Goal: Task Accomplishment & Management: Use online tool/utility

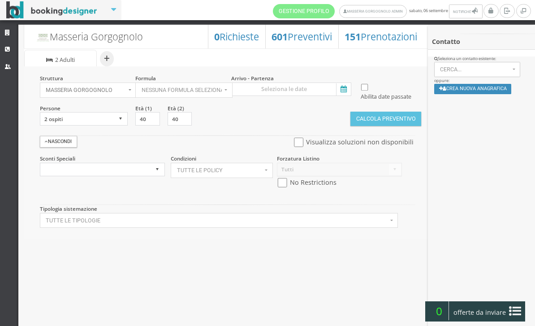
select select
click at [340, 83] on icon at bounding box center [342, 89] width 13 height 12
click at [340, 83] on input at bounding box center [291, 88] width 120 height 13
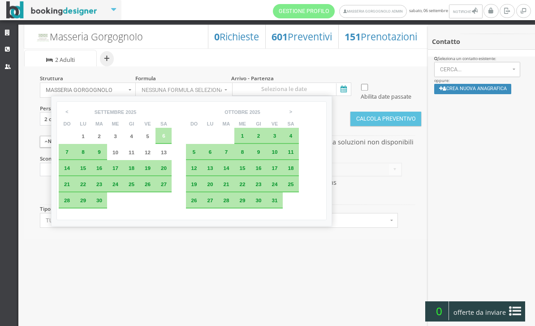
click at [315, 266] on div "Masseria Gorgognolo 151 Prenotazioni 601 Preventivi 0 Richieste + Sistemazione …" at bounding box center [226, 176] width 417 height 313
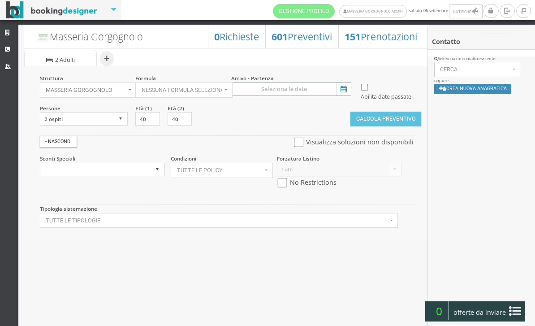
click at [341, 83] on input at bounding box center [291, 88] width 120 height 13
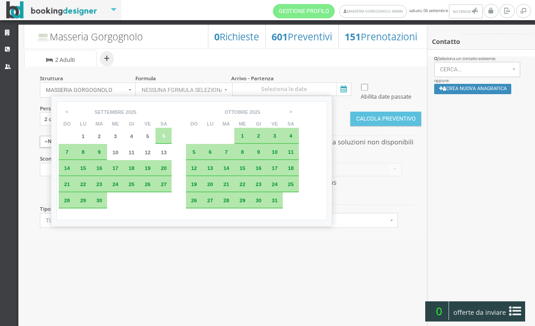
click at [207, 65] on ul "+ Sistemazione | 2 Adulti" at bounding box center [226, 57] width 405 height 18
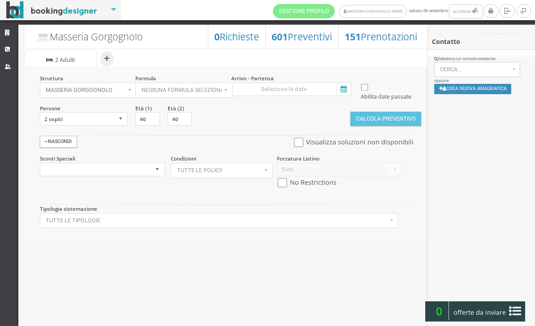
click at [345, 86] on icon at bounding box center [342, 89] width 13 height 12
click at [345, 86] on input at bounding box center [291, 88] width 120 height 13
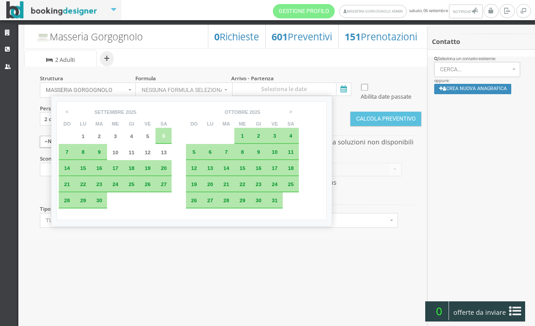
click at [224, 62] on ul "+ Sistemazione | 2 Adulti" at bounding box center [226, 57] width 405 height 18
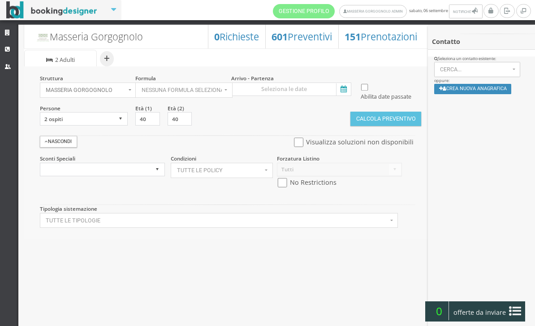
click at [341, 85] on icon at bounding box center [342, 89] width 13 height 12
click at [341, 85] on input at bounding box center [291, 88] width 120 height 13
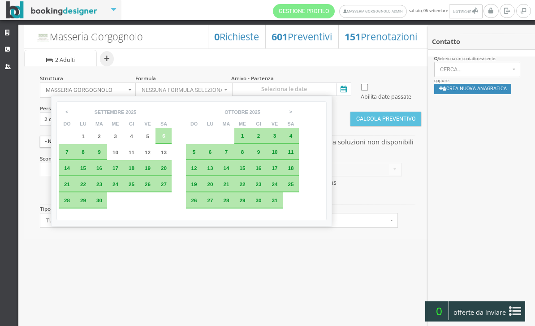
click at [165, 138] on span "6" at bounding box center [163, 136] width 3 height 6
click at [116, 154] on div "10" at bounding box center [115, 152] width 16 height 16
type input "06 set 2025 - 10 set 2025"
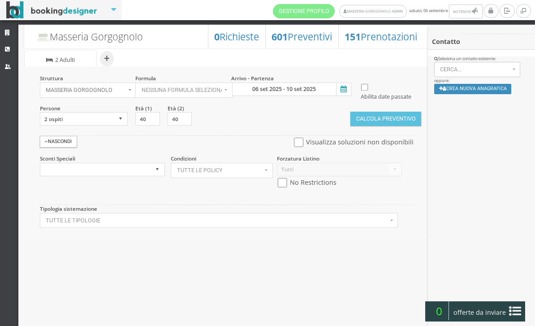
click at [353, 126] on button "Calcola Preventivo" at bounding box center [385, 119] width 71 height 14
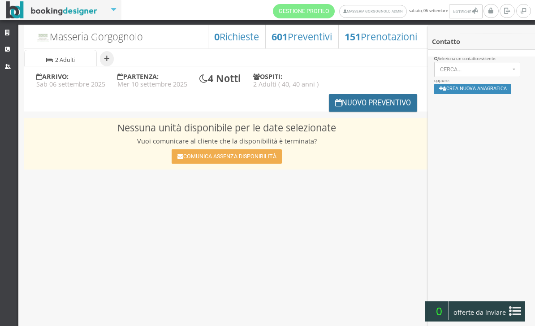
click at [341, 106] on button "Nuovo Preventivo" at bounding box center [373, 102] width 89 height 17
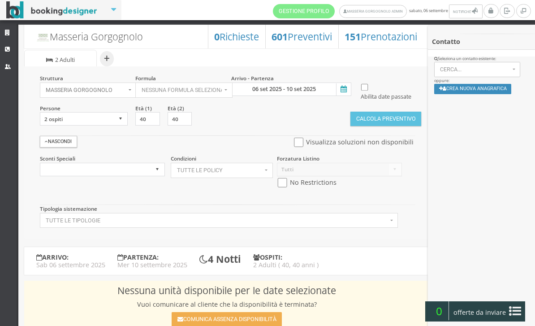
click at [293, 147] on input "checkbox" at bounding box center [298, 142] width 11 height 9
checkbox input "true"
click at [374, 126] on button "Calcola Preventivo" at bounding box center [385, 119] width 71 height 14
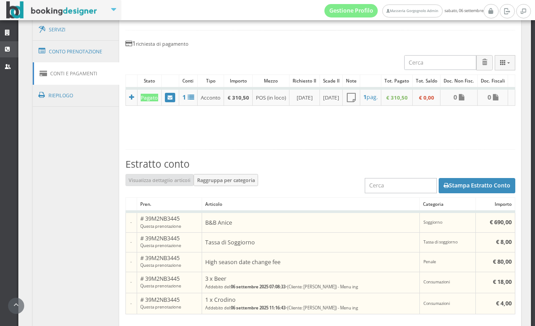
scroll to position [602, 0]
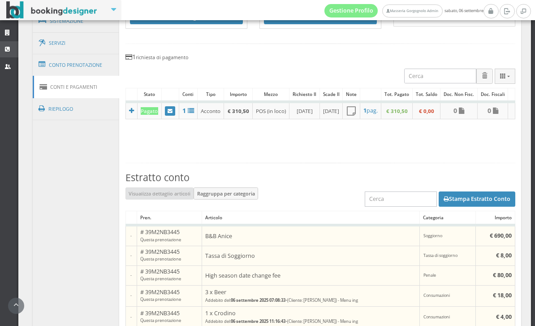
click at [10, 49] on icon at bounding box center [8, 50] width 7 height 6
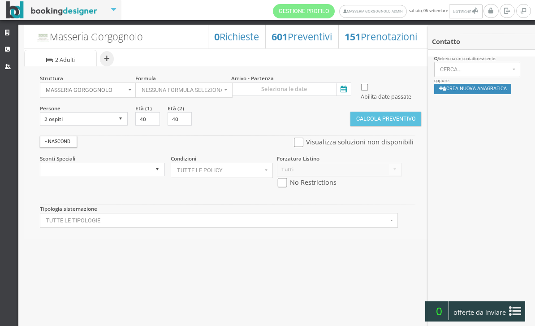
select select
click at [7, 32] on icon at bounding box center [8, 33] width 7 height 6
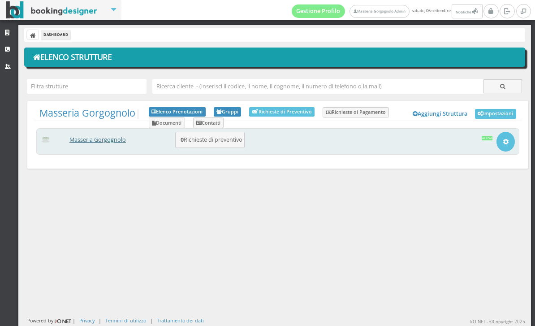
click at [126, 138] on link "Masseria Gorgognolo" at bounding box center [97, 140] width 56 height 8
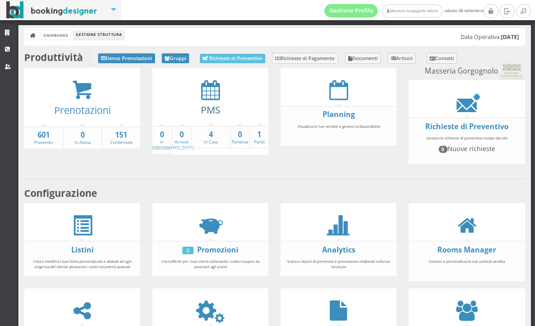
drag, startPoint x: 337, startPoint y: 99, endPoint x: 207, endPoint y: 114, distance: 131.8
click at [213, 93] on icon at bounding box center [210, 90] width 19 height 20
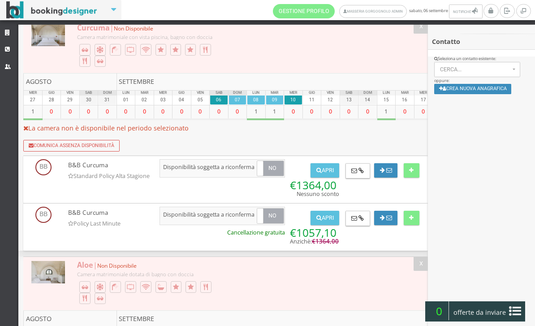
scroll to position [968, 0]
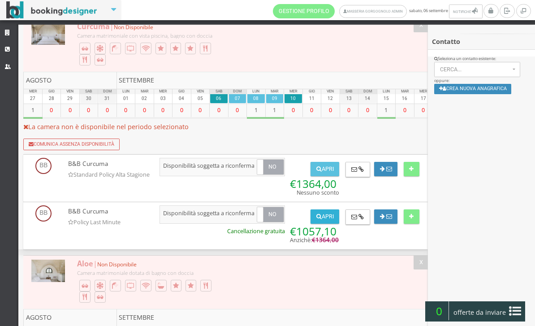
click at [333, 224] on button "Apri" at bounding box center [324, 216] width 29 height 14
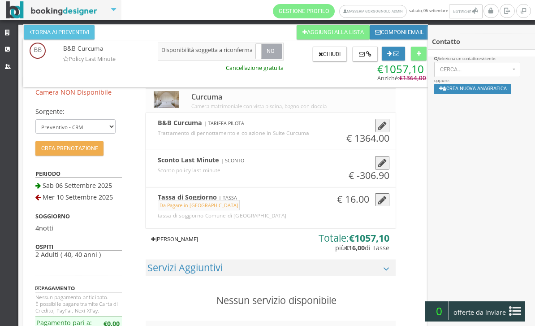
scroll to position [30, 0]
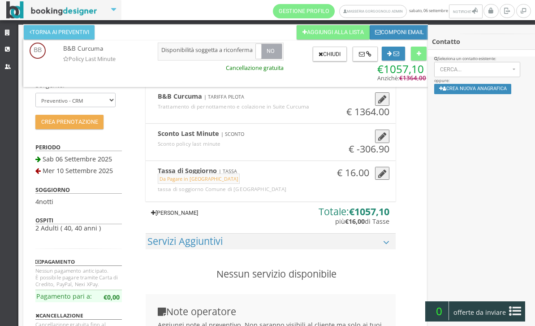
click at [192, 220] on link "Aggiungi Tariffa" at bounding box center [175, 213] width 58 height 14
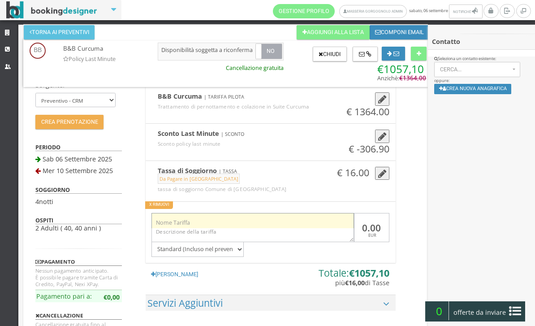
click at [184, 228] on input "text" at bounding box center [252, 220] width 202 height 15
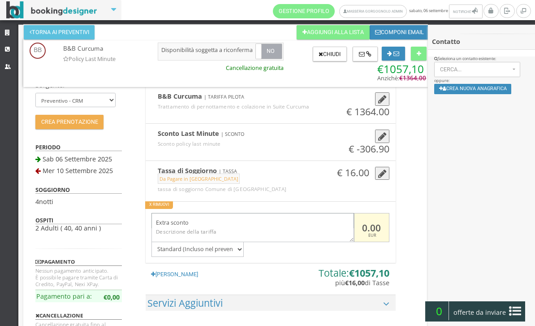
type input "Extra sconto"
click at [364, 241] on input "0.00" at bounding box center [371, 227] width 35 height 29
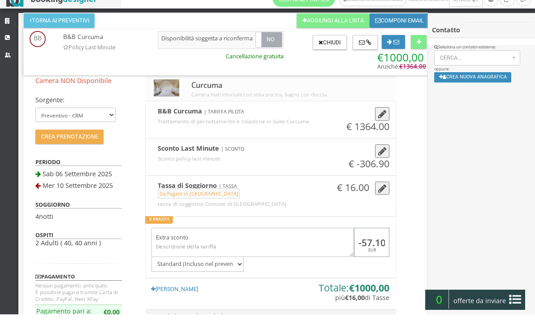
scroll to position [0, 0]
type input "-57.10"
click at [372, 47] on button at bounding box center [365, 54] width 25 height 15
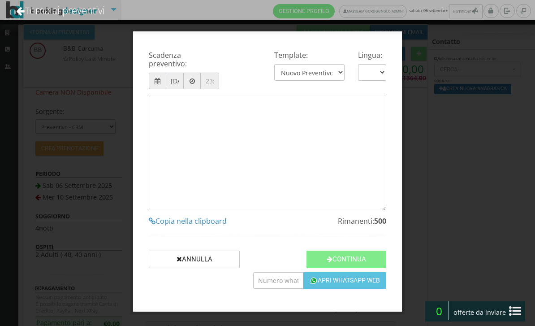
type textarea "Gentile Cliente, grazie per averci contattato! Come da Sua cortese richiesta, L…"
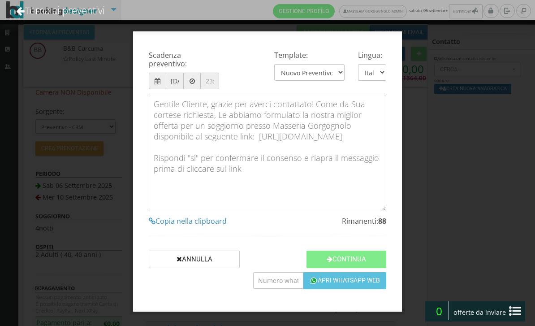
scroll to position [12, 0]
click at [99, 18] on link "Torna ai preventivi" at bounding box center [60, 10] width 113 height 37
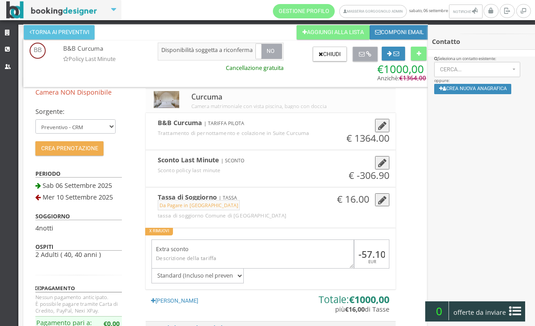
click at [366, 57] on button at bounding box center [365, 54] width 25 height 15
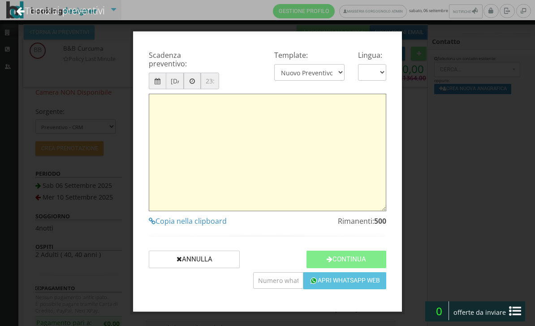
type textarea "Gentile Cliente, grazie per averci contattato! Come da Sua cortese richiesta, L…"
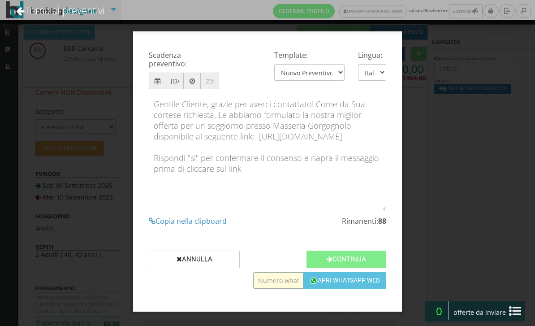
click at [277, 324] on div "Scadenza preventivo: 06/09/2025 Template: Nuovo Preventivo - Short Message | OR…" at bounding box center [267, 163] width 535 height 326
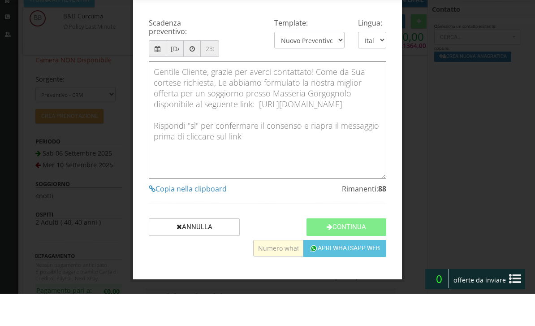
scroll to position [0, 0]
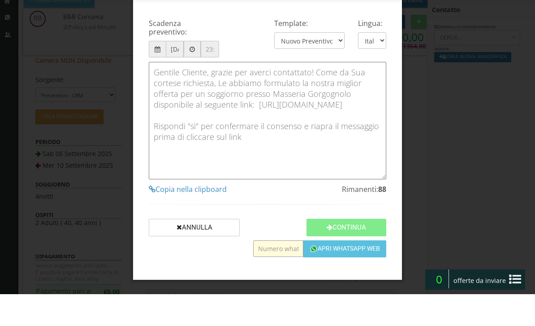
click at [274, 272] on input "text" at bounding box center [278, 280] width 50 height 17
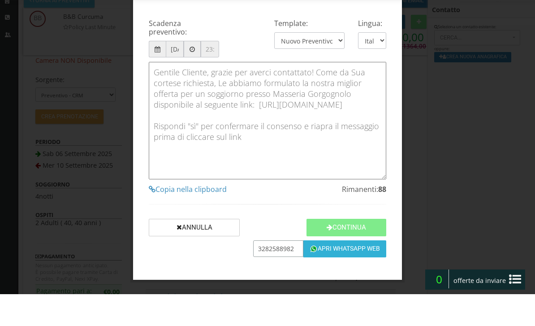
type input "3282588982"
click at [325, 272] on button "Apri Whatsapp Web" at bounding box center [344, 280] width 83 height 17
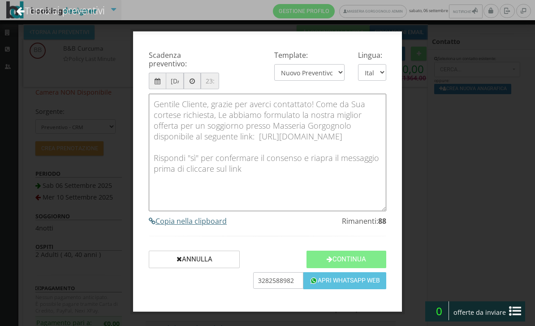
click at [189, 225] on h4 "Copia nella clipboard" at bounding box center [267, 221] width 237 height 9
click at [64, 53] on div "Scadenza preventivo: 06/09/2025 Template: Nuovo Preventivo - Short Message | OR…" at bounding box center [267, 163] width 535 height 326
click at [58, 12] on link "Torna ai preventivi" at bounding box center [60, 10] width 113 height 37
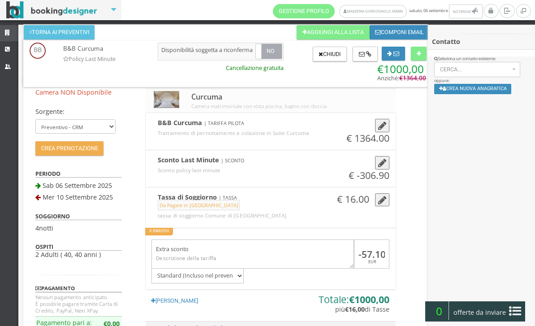
click at [12, 31] on link "Strutture" at bounding box center [9, 33] width 18 height 16
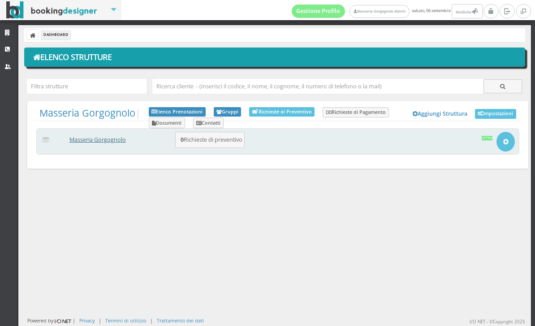
click at [112, 139] on link "Masseria Gorgognolo" at bounding box center [97, 140] width 56 height 8
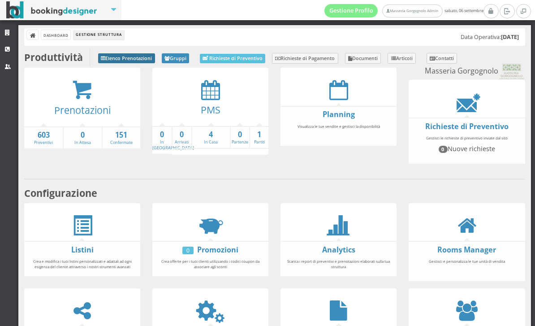
click at [140, 57] on link "Elenco Prenotazioni" at bounding box center [126, 58] width 57 height 10
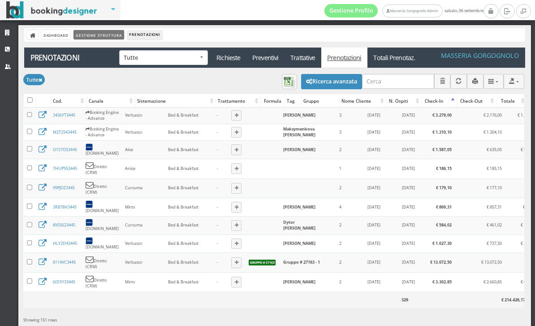
click at [83, 35] on link "Gestione Struttura" at bounding box center [98, 34] width 50 height 9
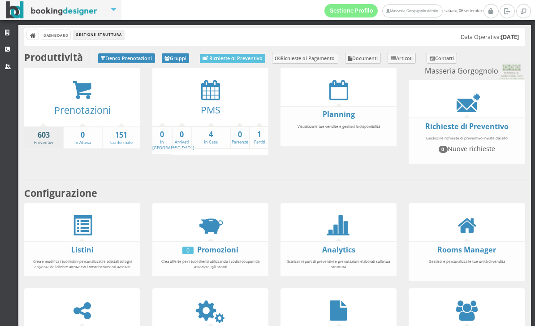
click at [51, 135] on strong "603" at bounding box center [43, 135] width 39 height 10
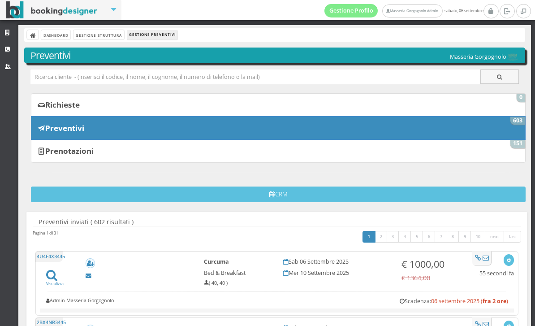
scroll to position [22, 0]
